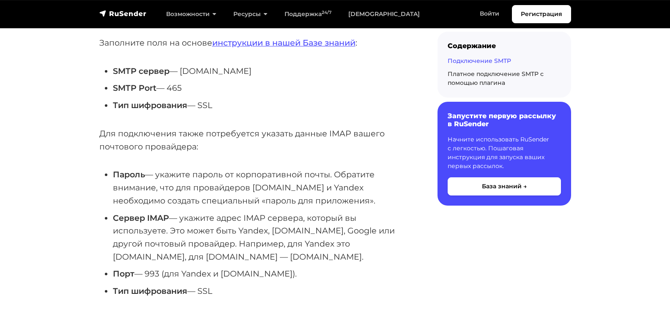
scroll to position [700, 0]
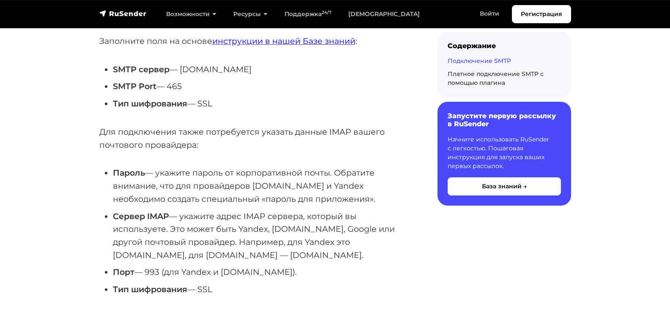
click at [294, 40] on link "инструкции в нашей Базе знаний" at bounding box center [283, 41] width 143 height 10
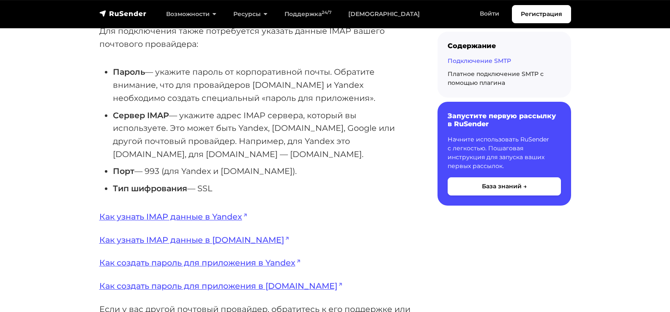
scroll to position [785, 0]
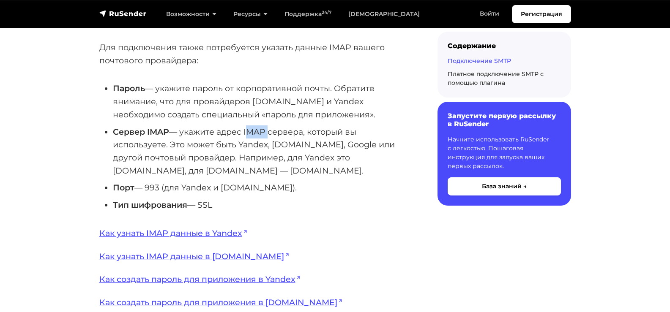
drag, startPoint x: 246, startPoint y: 132, endPoint x: 265, endPoint y: 136, distance: 19.9
click at [265, 136] on li "Сервер IMAP — укажите адрес IMAP сервера, который вы используете. Это может быт…" at bounding box center [261, 151] width 297 height 52
copy li "IMAP"
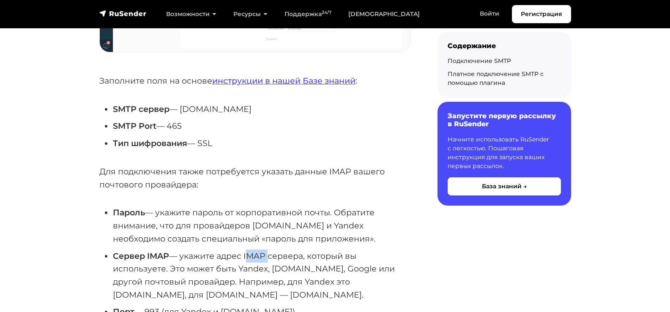
scroll to position [0, 0]
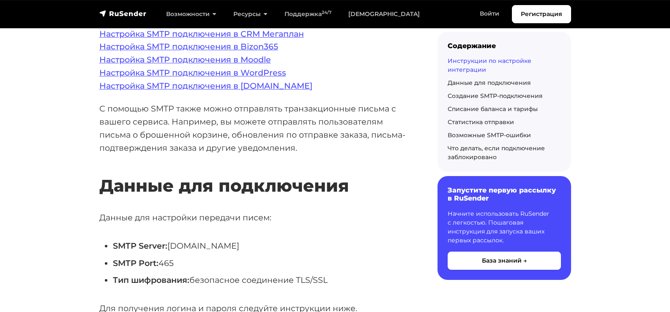
scroll to position [380, 0]
